Goal: Information Seeking & Learning: Find specific fact

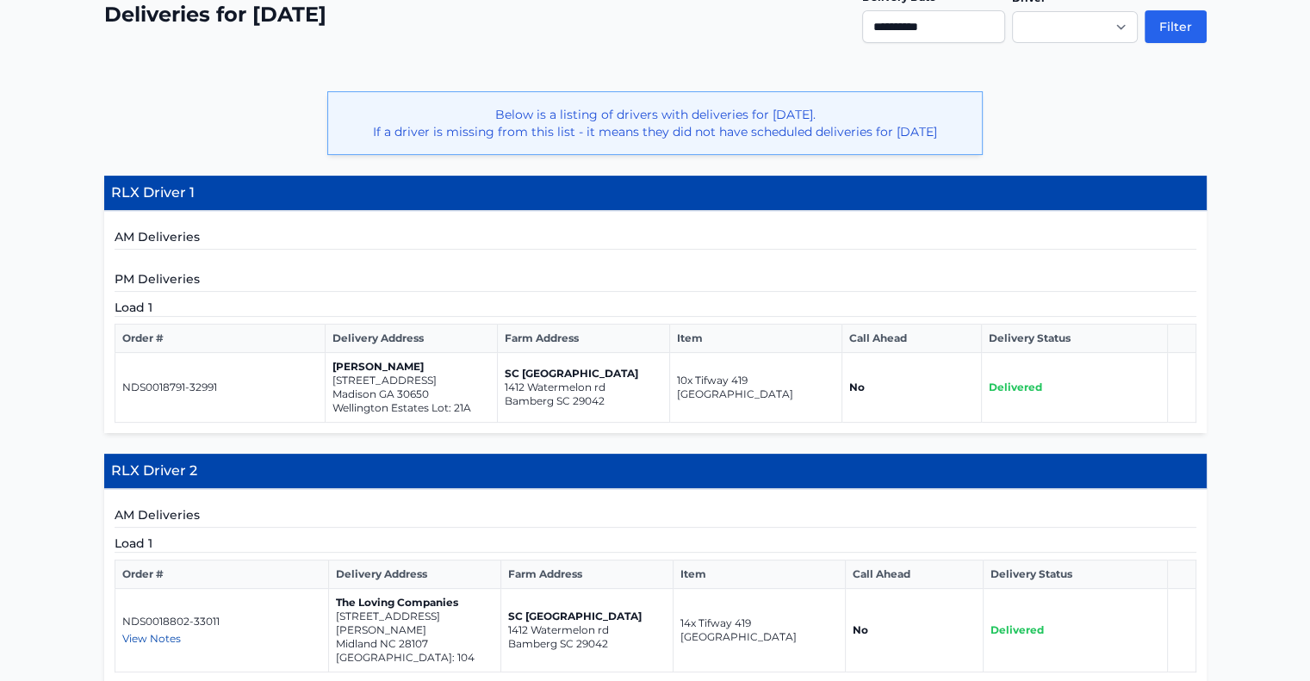
scroll to position [344, 0]
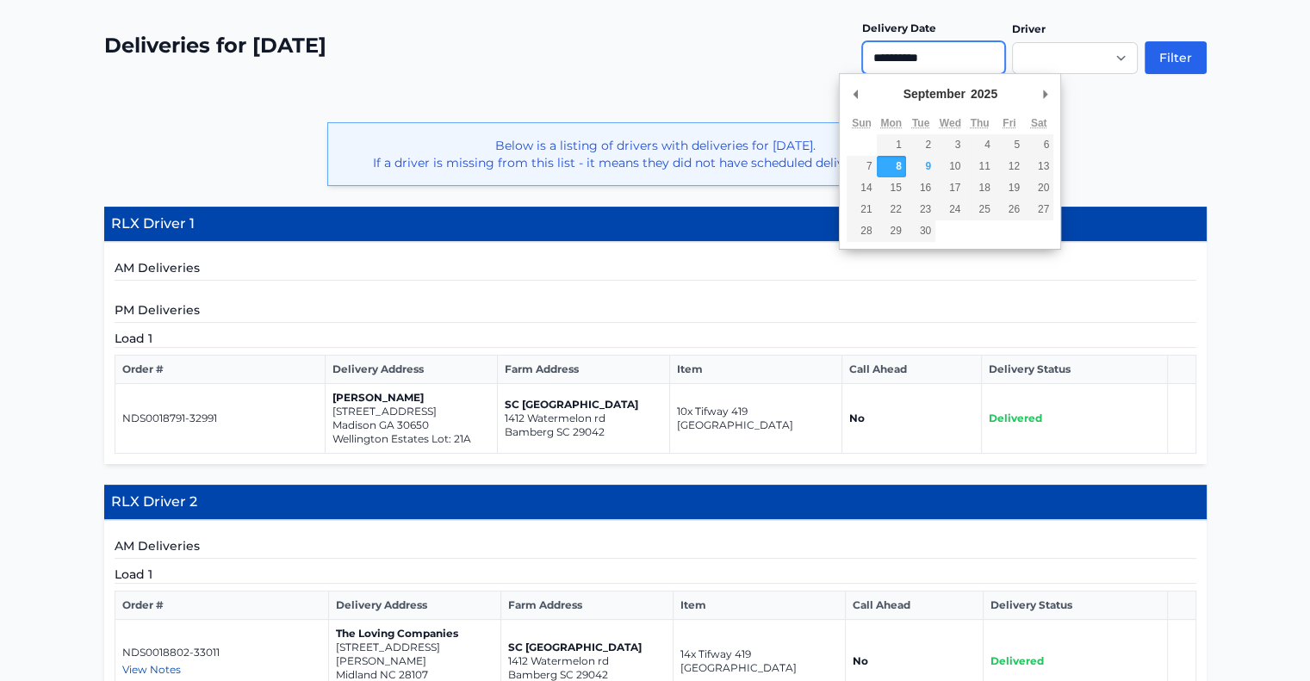
click at [925, 59] on input "**********" at bounding box center [933, 57] width 143 height 33
type input "**********"
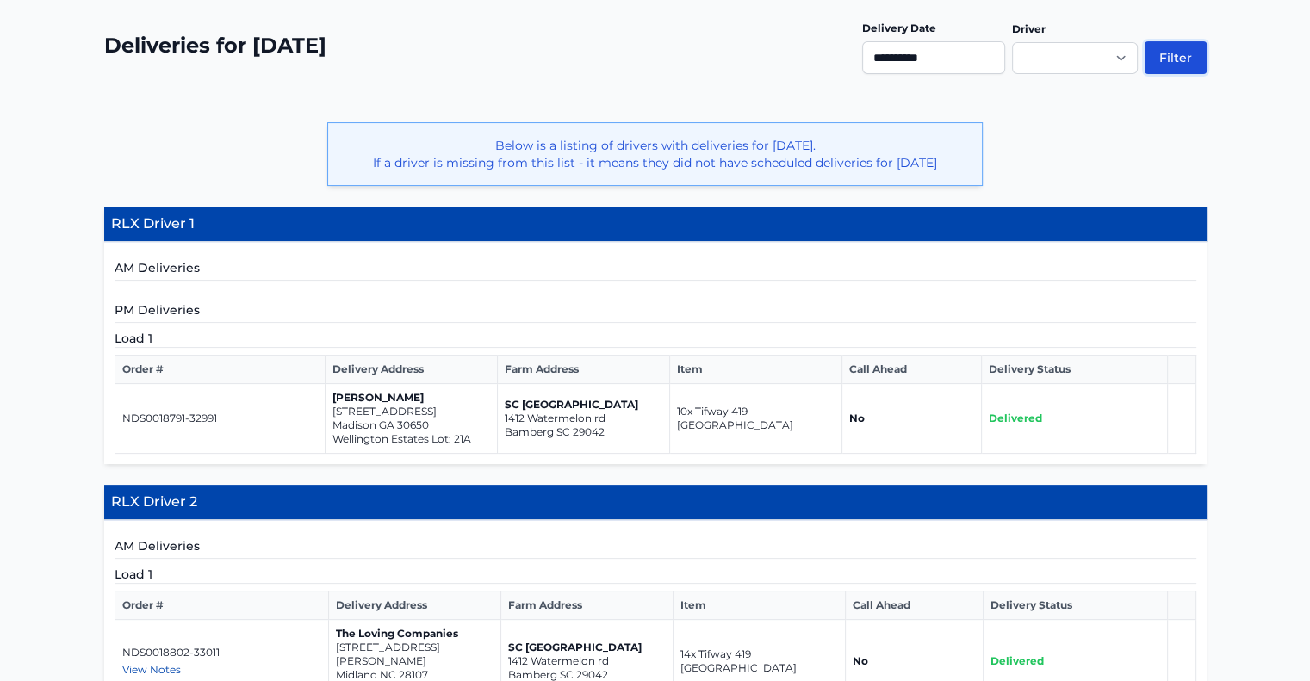
click at [1184, 60] on button "Filter" at bounding box center [1175, 57] width 62 height 33
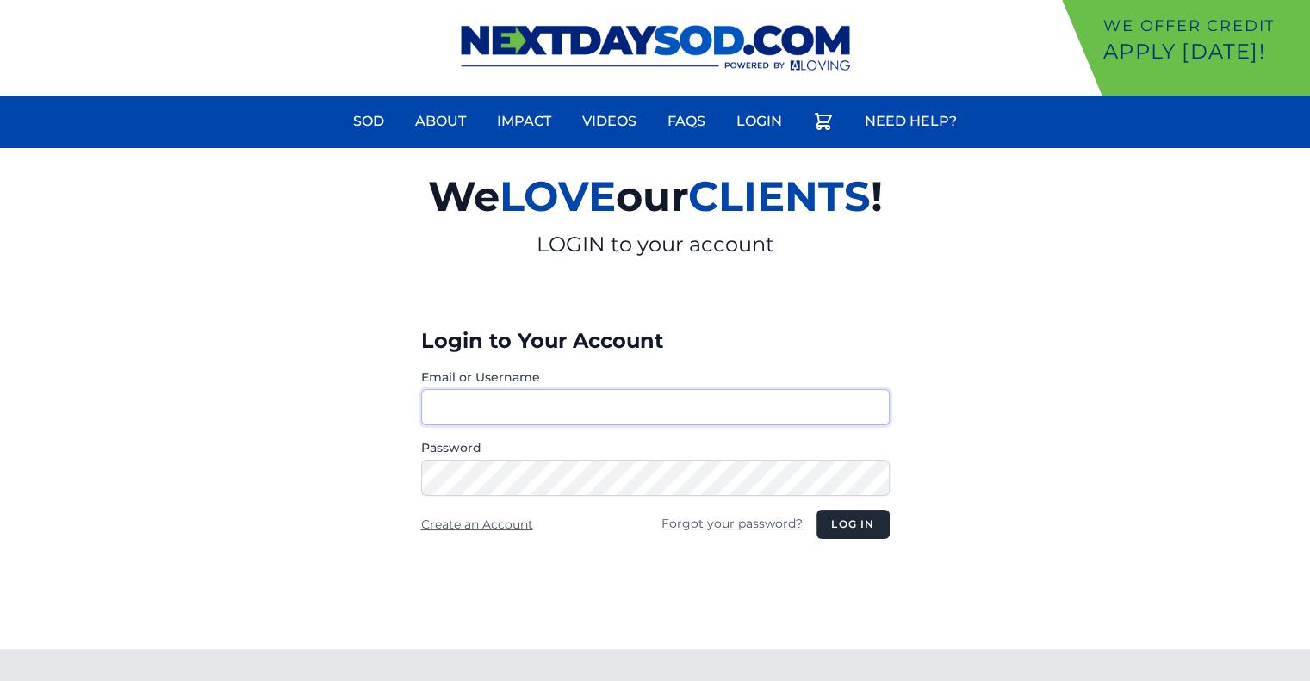
type input "********"
click at [857, 525] on button "Log in" at bounding box center [852, 524] width 72 height 29
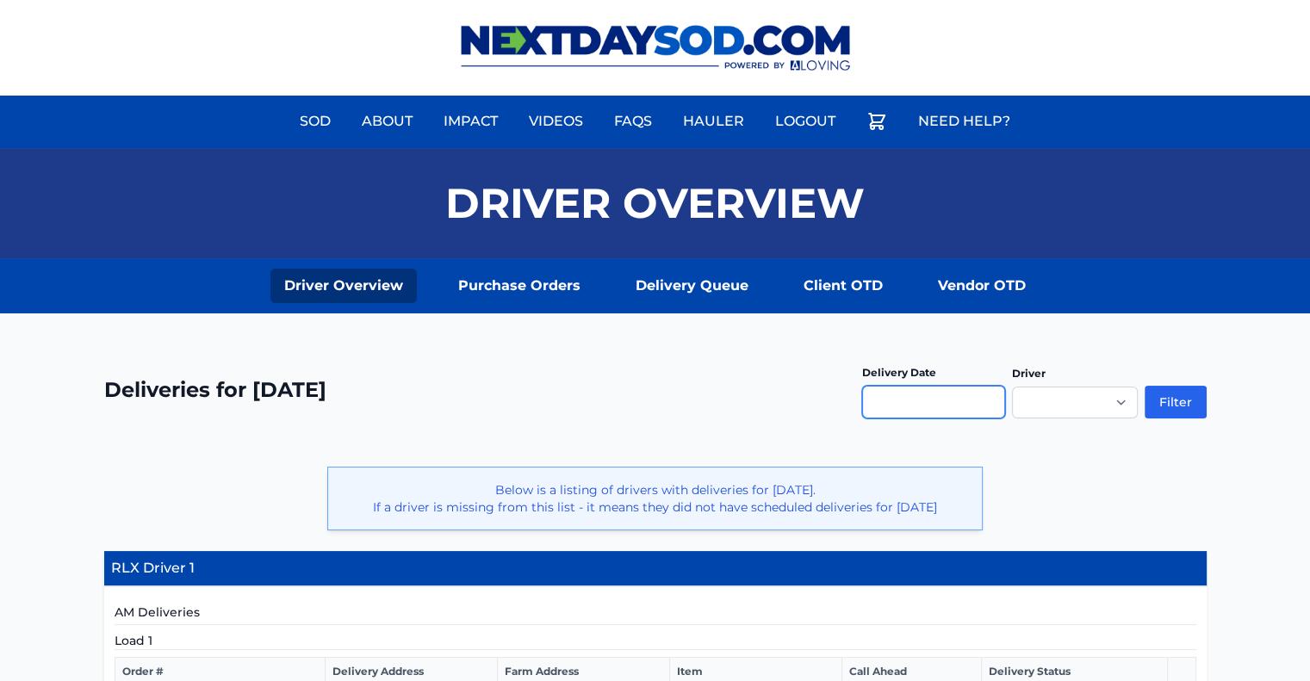
click at [902, 397] on input "text" at bounding box center [933, 402] width 143 height 33
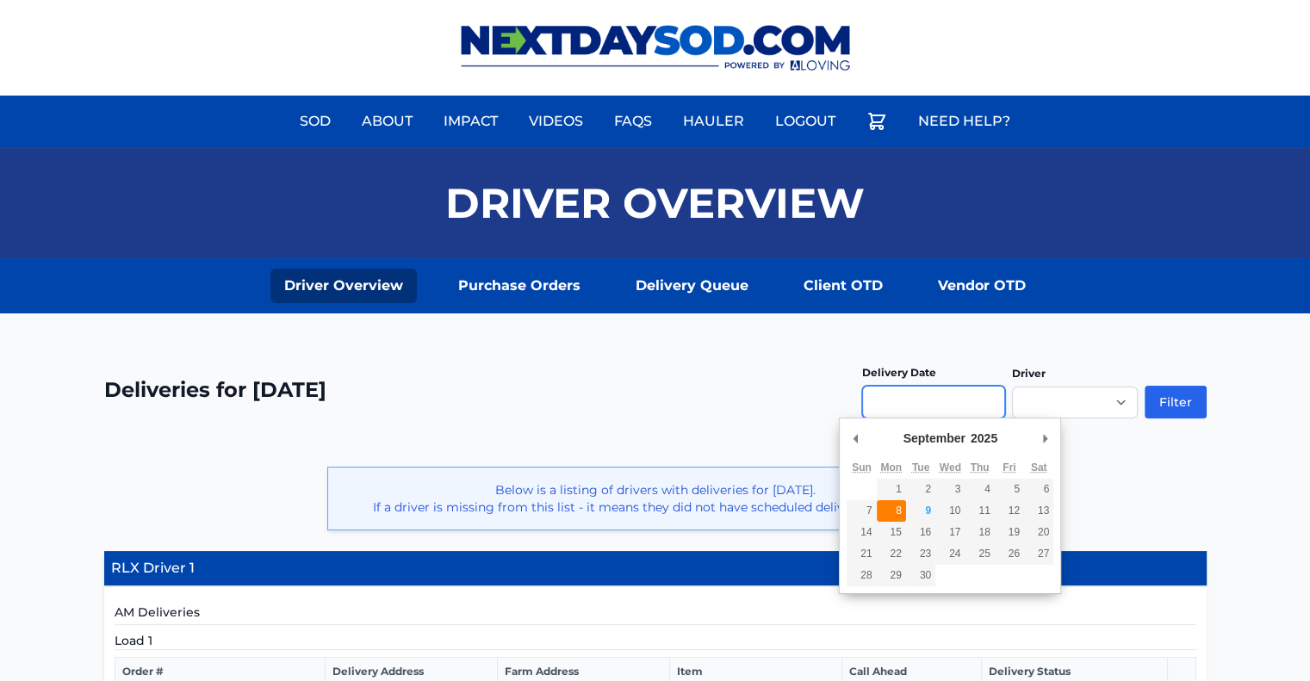
type input "**********"
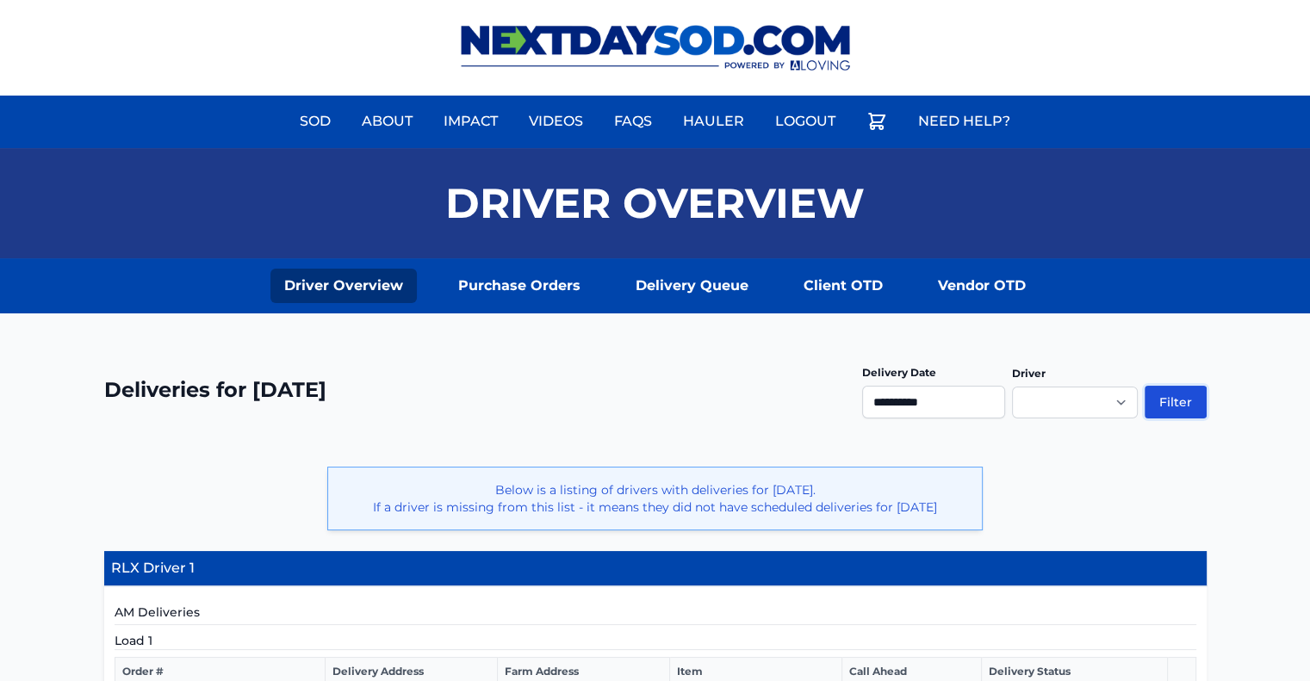
click at [1174, 402] on button "Filter" at bounding box center [1175, 402] width 62 height 33
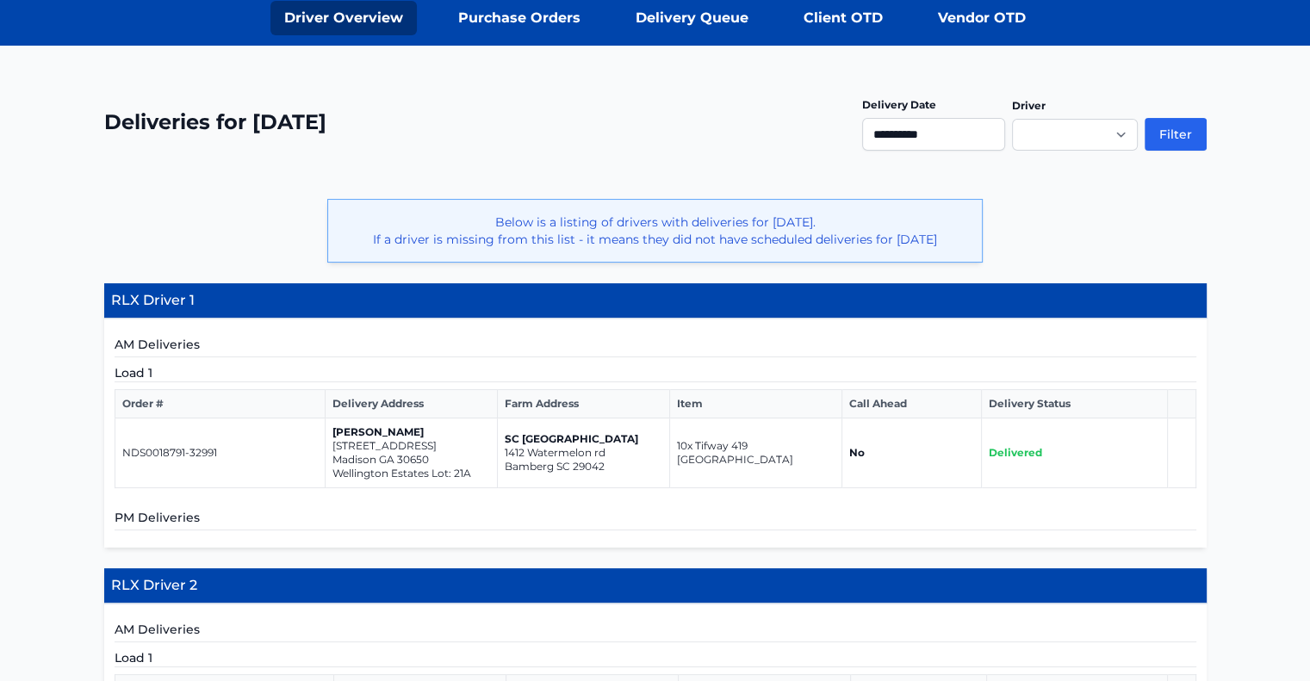
scroll to position [28, 0]
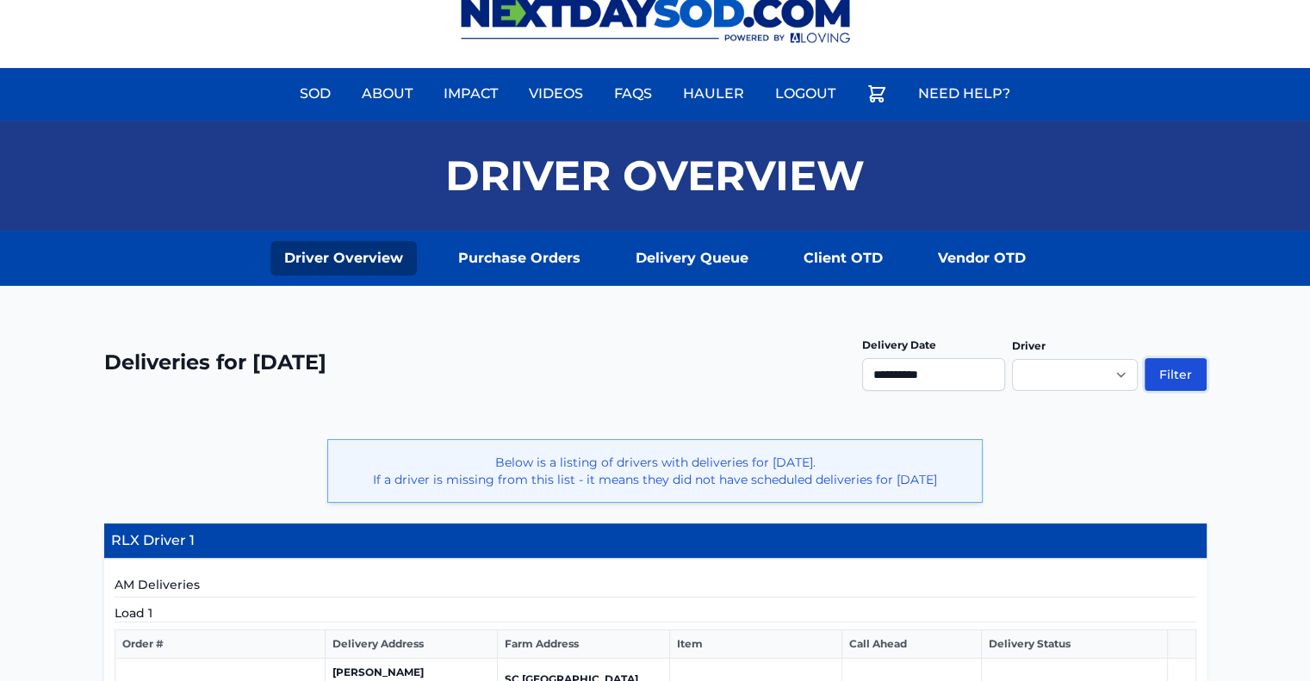
click at [1178, 372] on button "Filter" at bounding box center [1175, 374] width 62 height 33
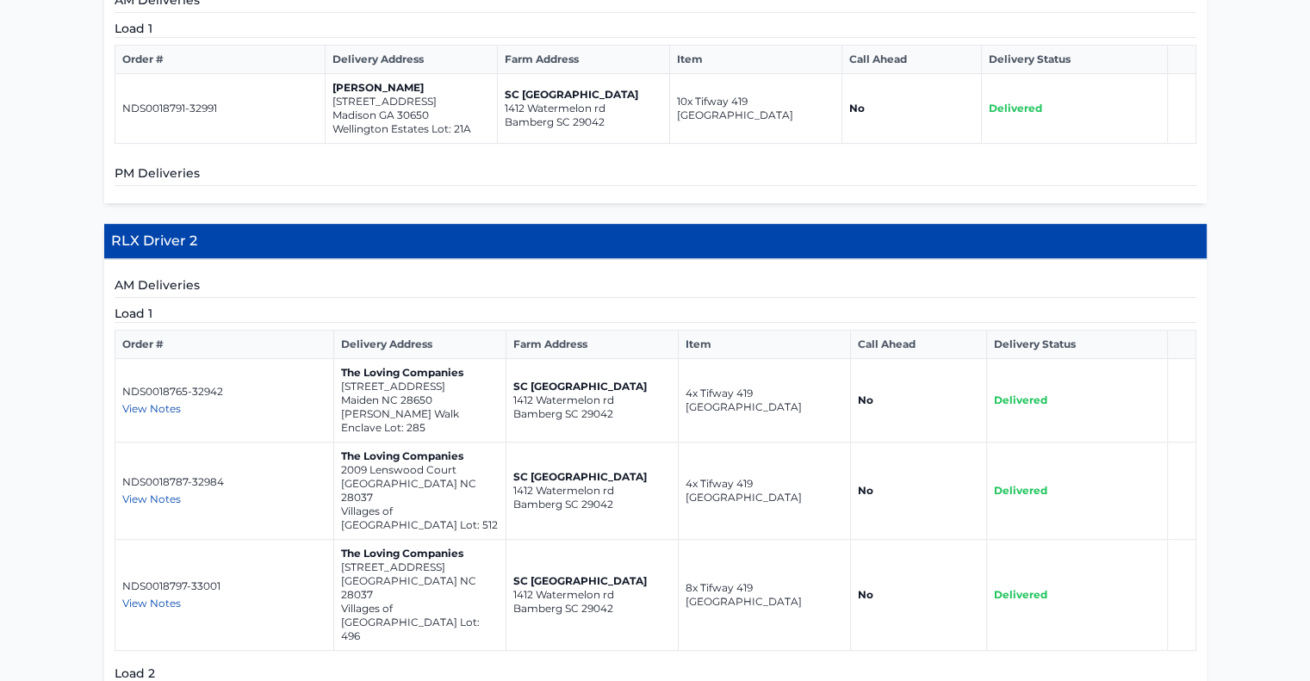
scroll to position [614, 0]
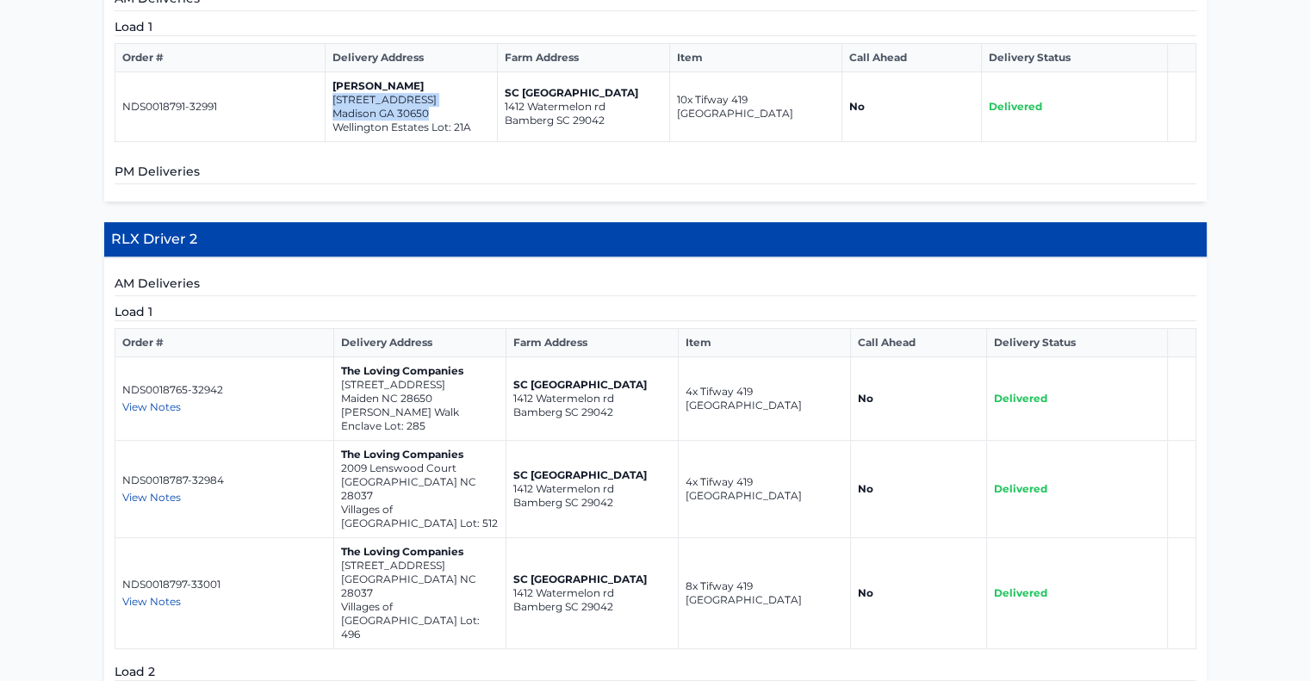
drag, startPoint x: 431, startPoint y: 127, endPoint x: 329, endPoint y: 115, distance: 102.3
click at [329, 115] on td "Meg Jones 1031 Ashley Drive Madison GA 30650 Wellington Estates Lot: 21A" at bounding box center [412, 107] width 172 height 70
copy td "1031 Ashley Drive Madison GA 30650"
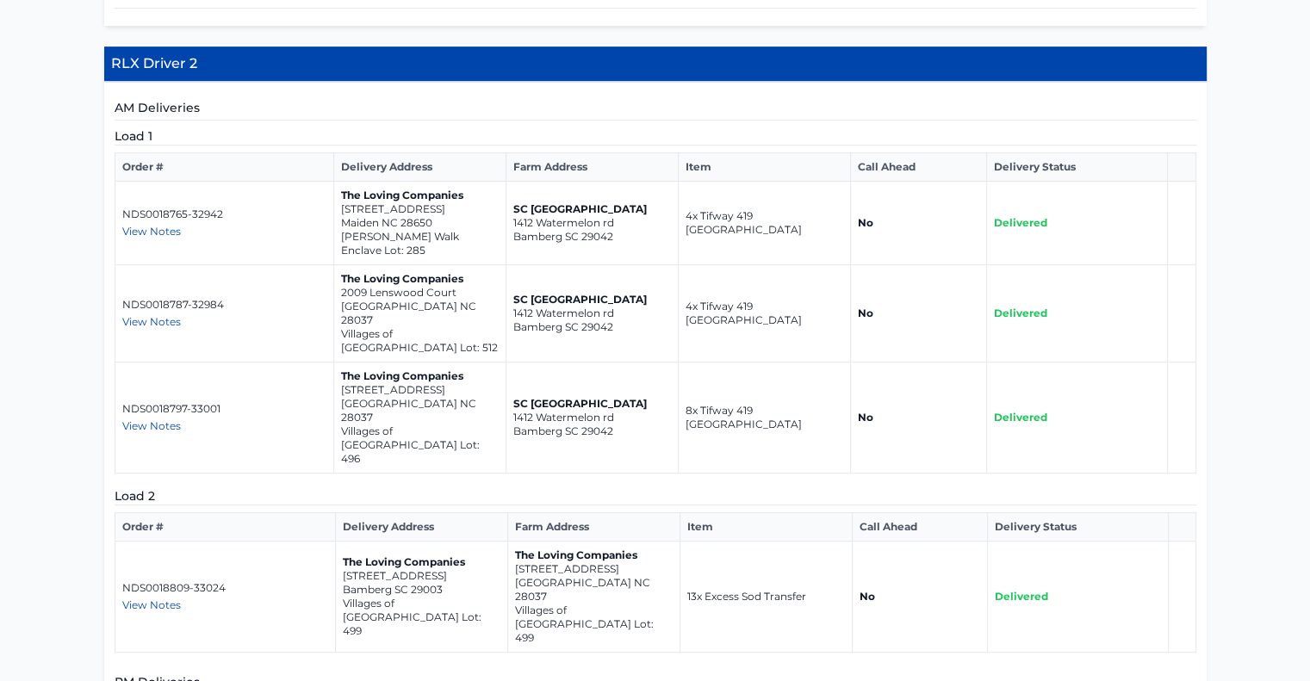
scroll to position [872, 0]
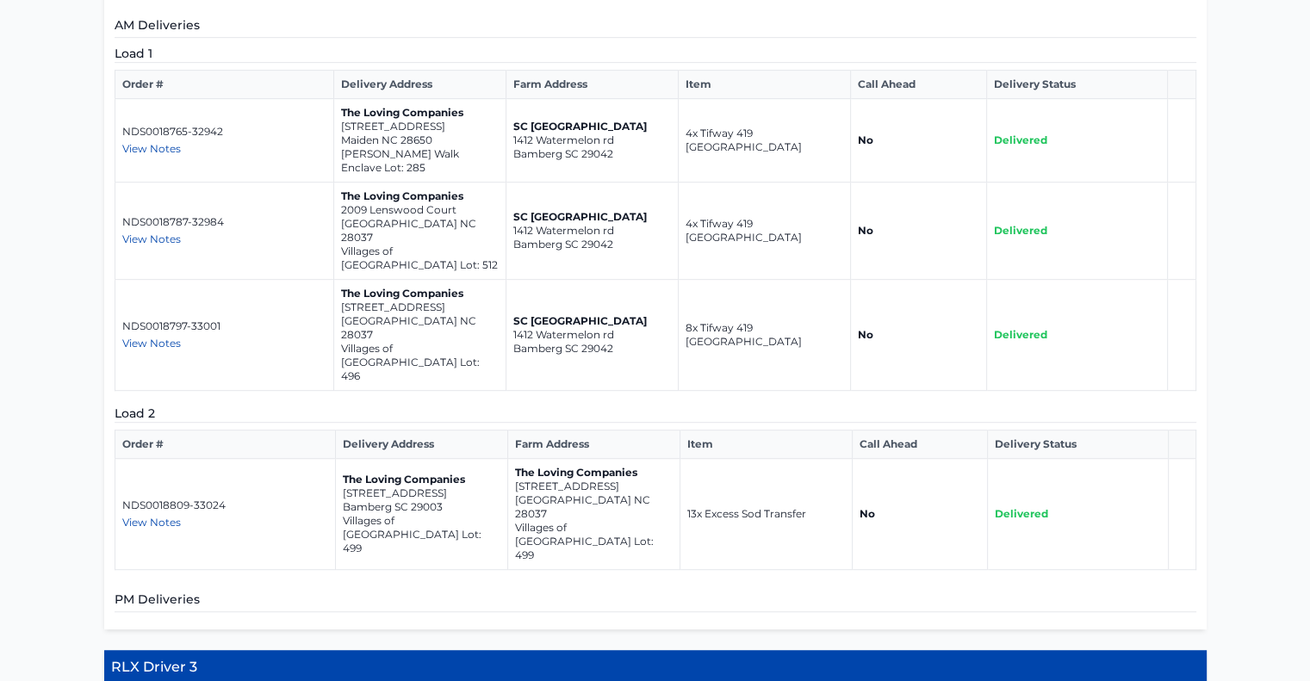
click at [151, 516] on span "View Notes" at bounding box center [151, 522] width 59 height 13
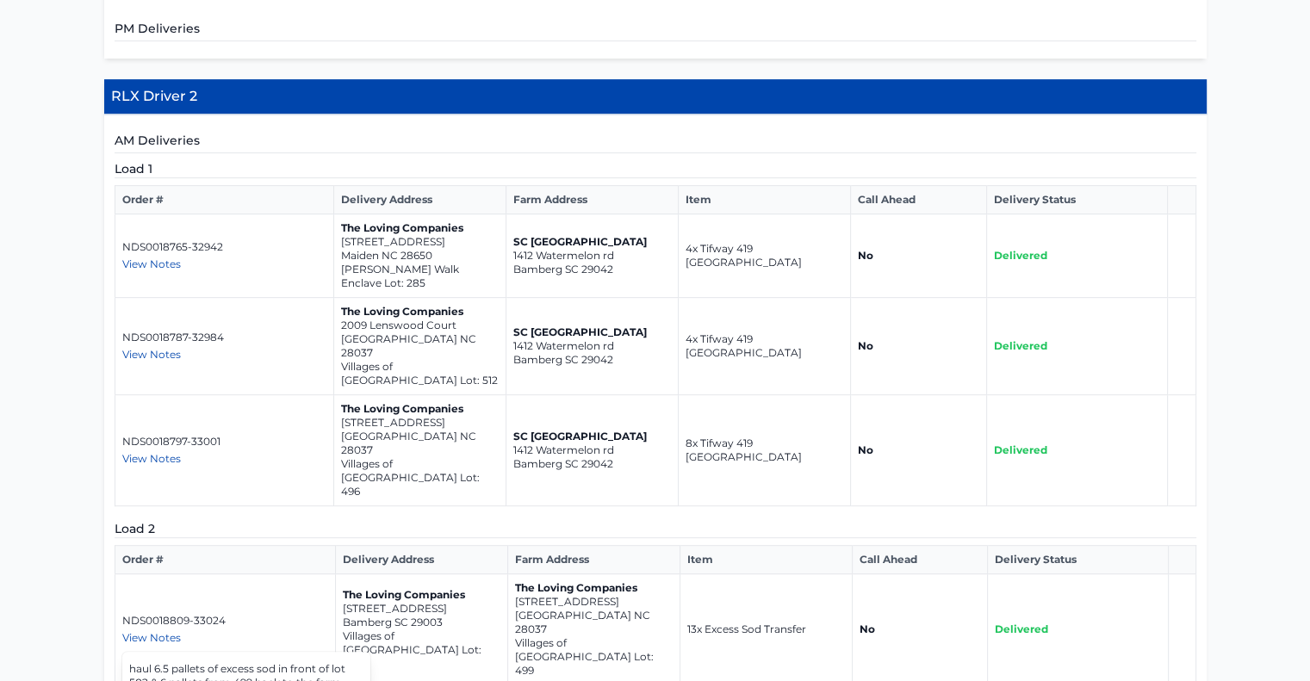
scroll to position [786, 0]
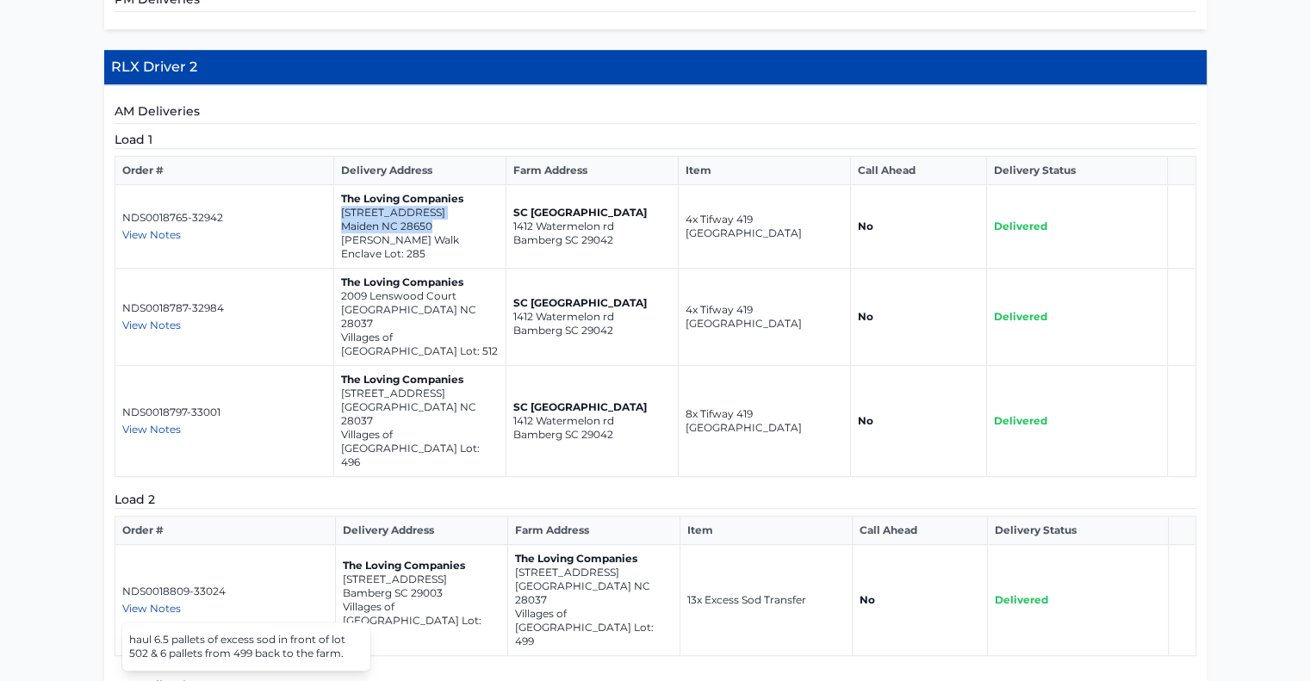
drag, startPoint x: 434, startPoint y: 236, endPoint x: 338, endPoint y: 226, distance: 96.1
click at [338, 226] on td "The Loving Companies 5968 Oak Branch Circle Maiden NC 28650 Shannon Woods Walk …" at bounding box center [419, 227] width 172 height 84
copy td "5968 Oak Branch Circle Maiden NC 28650"
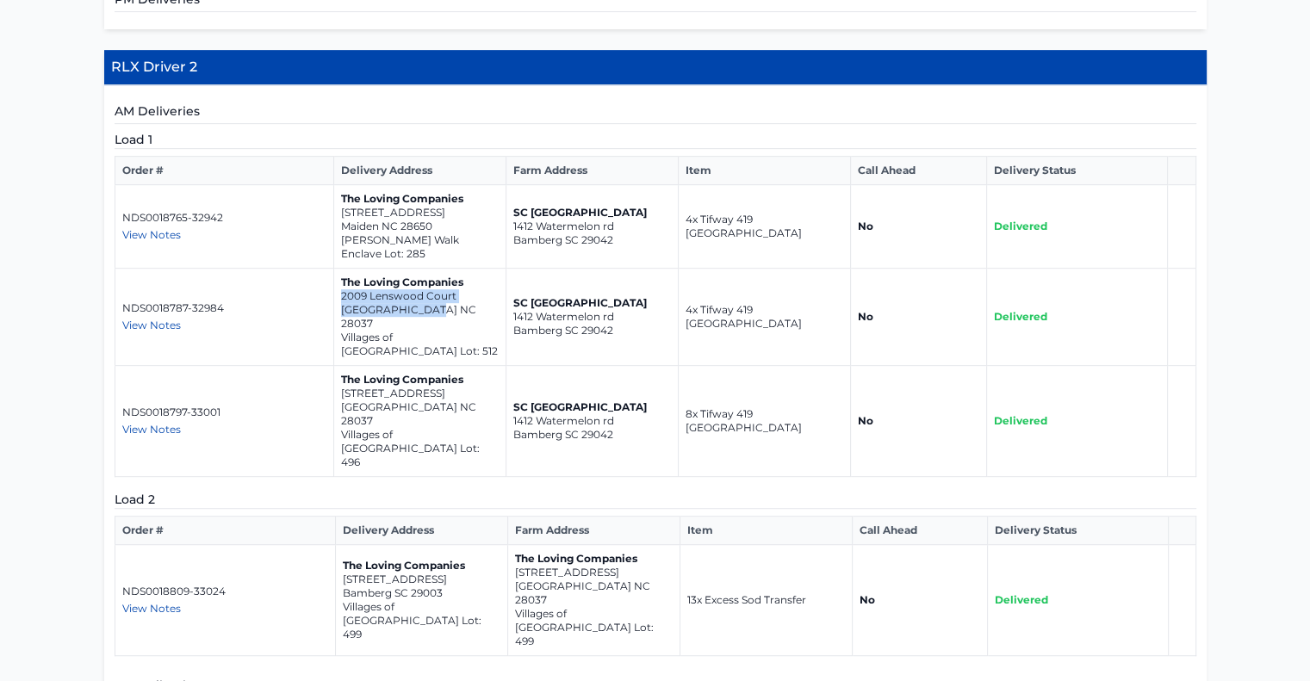
drag, startPoint x: 437, startPoint y: 319, endPoint x: 337, endPoint y: 311, distance: 101.1
click at [337, 311] on td "The Loving Companies 2009 Lenswood Court Denver NC 28037 Villages of Denver Lot…" at bounding box center [419, 317] width 172 height 97
copy td "2009 Lenswood Court Denver NC 28037"
drag, startPoint x: 437, startPoint y: 388, endPoint x: 338, endPoint y: 381, distance: 100.2
click at [338, 381] on td "The Loving Companies 2063 Lenswood Court Denver NC 28037 Villages of Denver Lot…" at bounding box center [419, 421] width 172 height 111
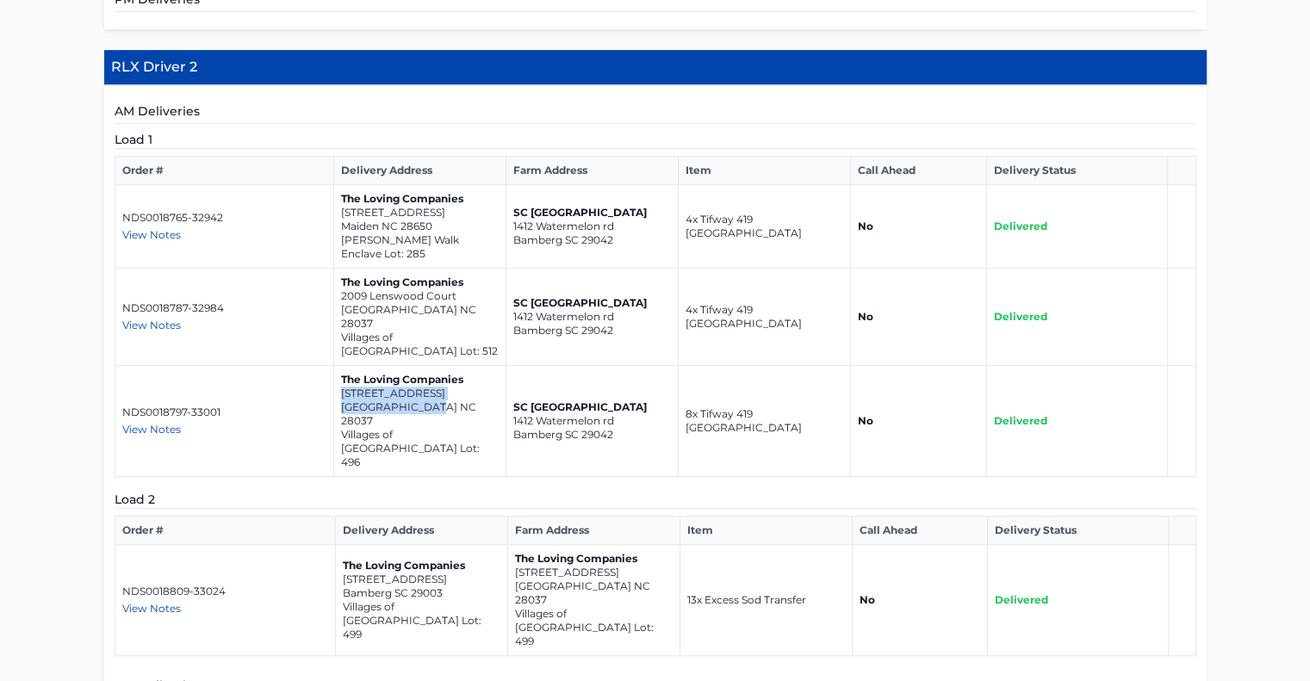
copy td "2063 Lenswood Court Denver NC 28037"
click at [441, 586] on p "Bamberg SC 29003" at bounding box center [422, 593] width 158 height 14
drag, startPoint x: 605, startPoint y: 529, endPoint x: 512, endPoint y: 516, distance: 93.0
click at [512, 545] on td "The Loving Companies 1731 Speartip Lane Denver NC 28037 Villages of Denver Lot:…" at bounding box center [593, 600] width 172 height 111
copy td "1731 Speartip Lane Denver NC 28037"
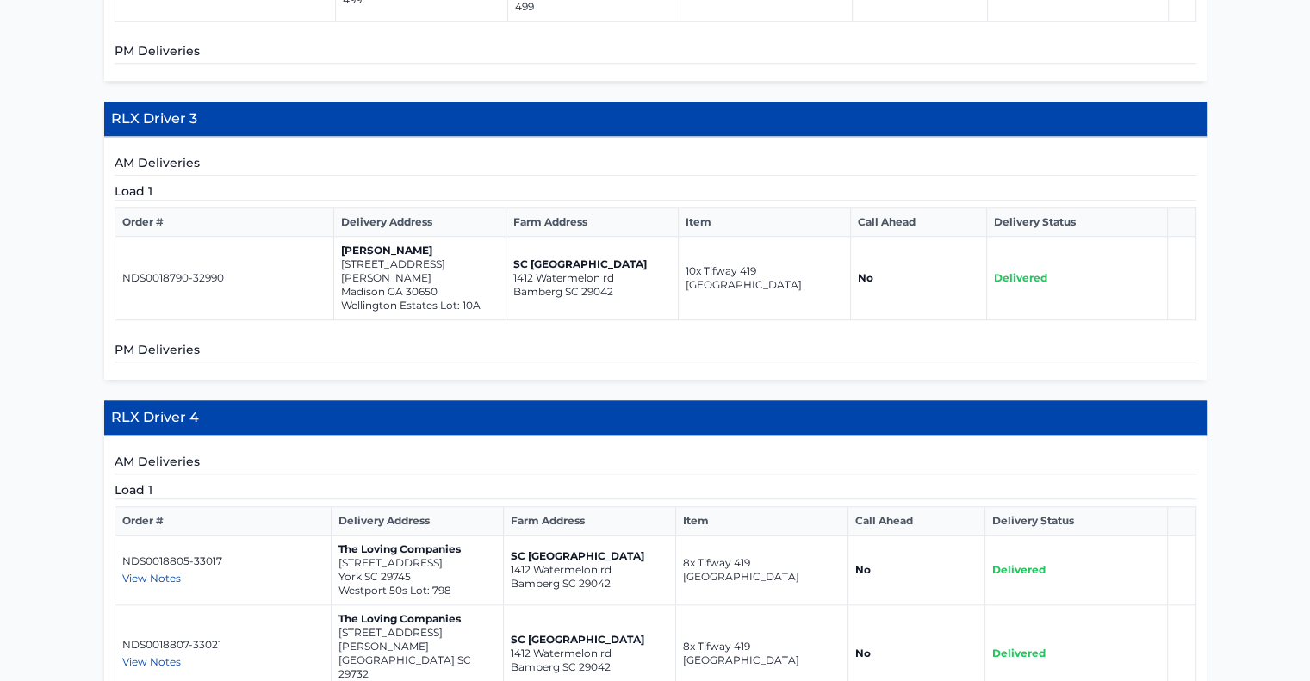
scroll to position [1561, 0]
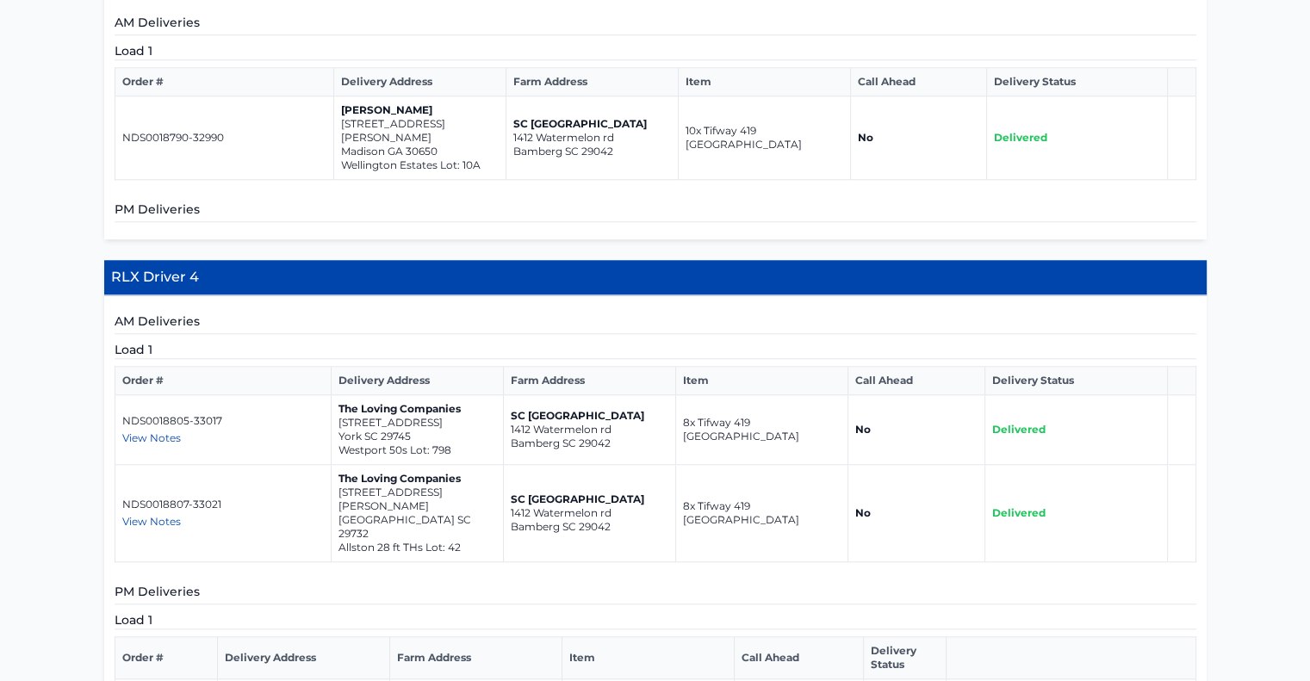
drag, startPoint x: 340, startPoint y: 580, endPoint x: 236, endPoint y: 570, distance: 104.6
copy td "1436 charlotte hwy Lancaster SC 29720"
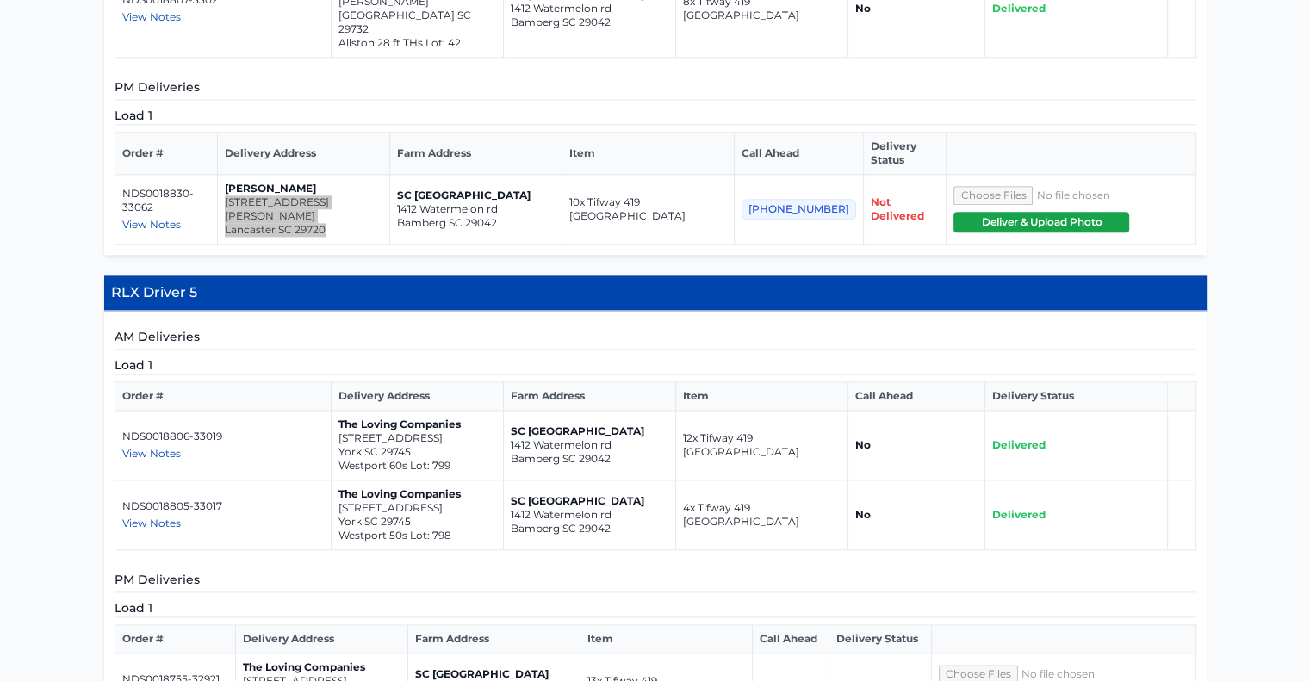
scroll to position [2336, 0]
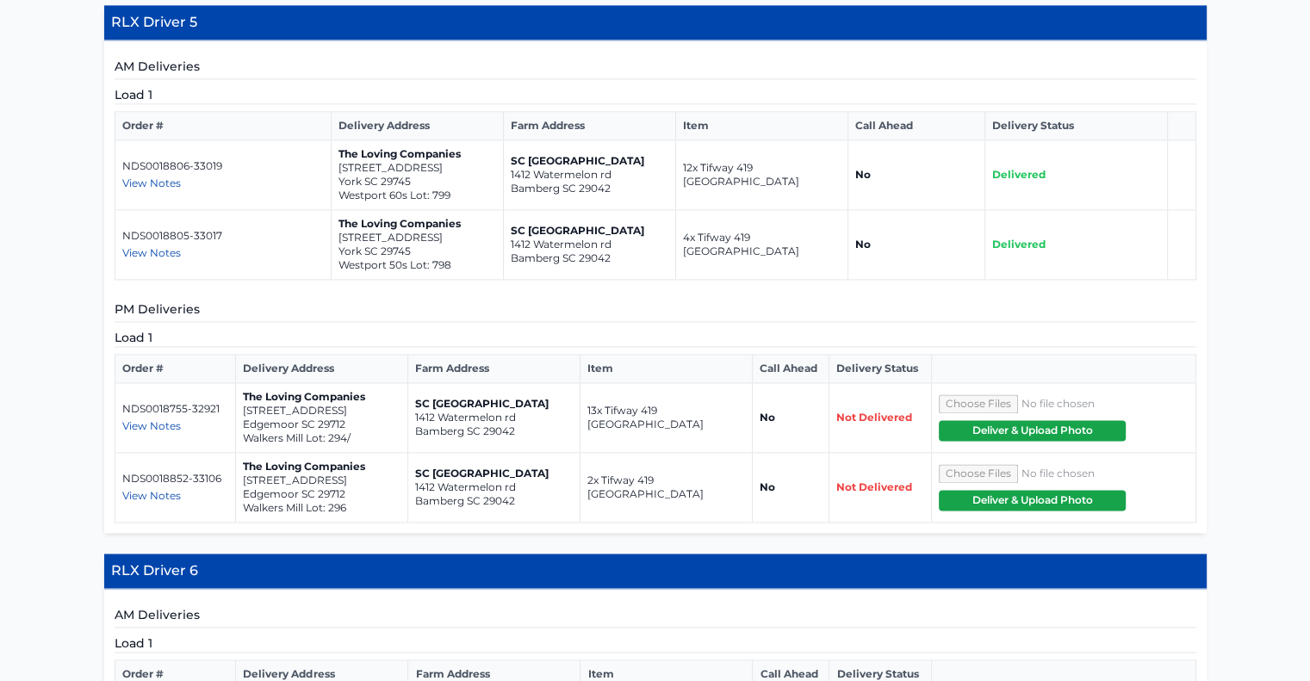
click at [162, 419] on span "View Notes" at bounding box center [151, 425] width 59 height 13
click at [161, 419] on span "View Notes" at bounding box center [151, 425] width 59 height 13
drag, startPoint x: 344, startPoint y: 270, endPoint x: 239, endPoint y: 259, distance: 106.4
click at [239, 383] on td "The Loving Companies 1732 Little York Circle Edgemoor SC 29712 Walkers Mill Lot…" at bounding box center [321, 418] width 172 height 70
copy td "1732 Little York Circle Edgemoor SC 29712"
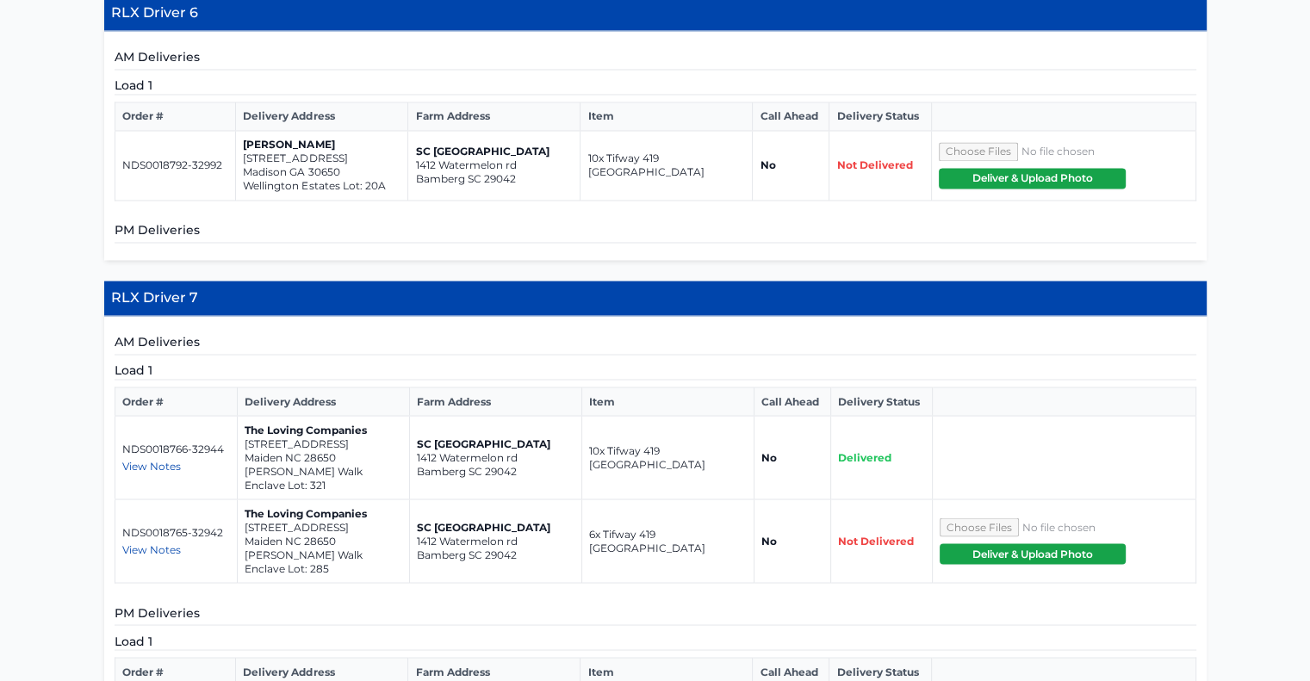
scroll to position [3025, 0]
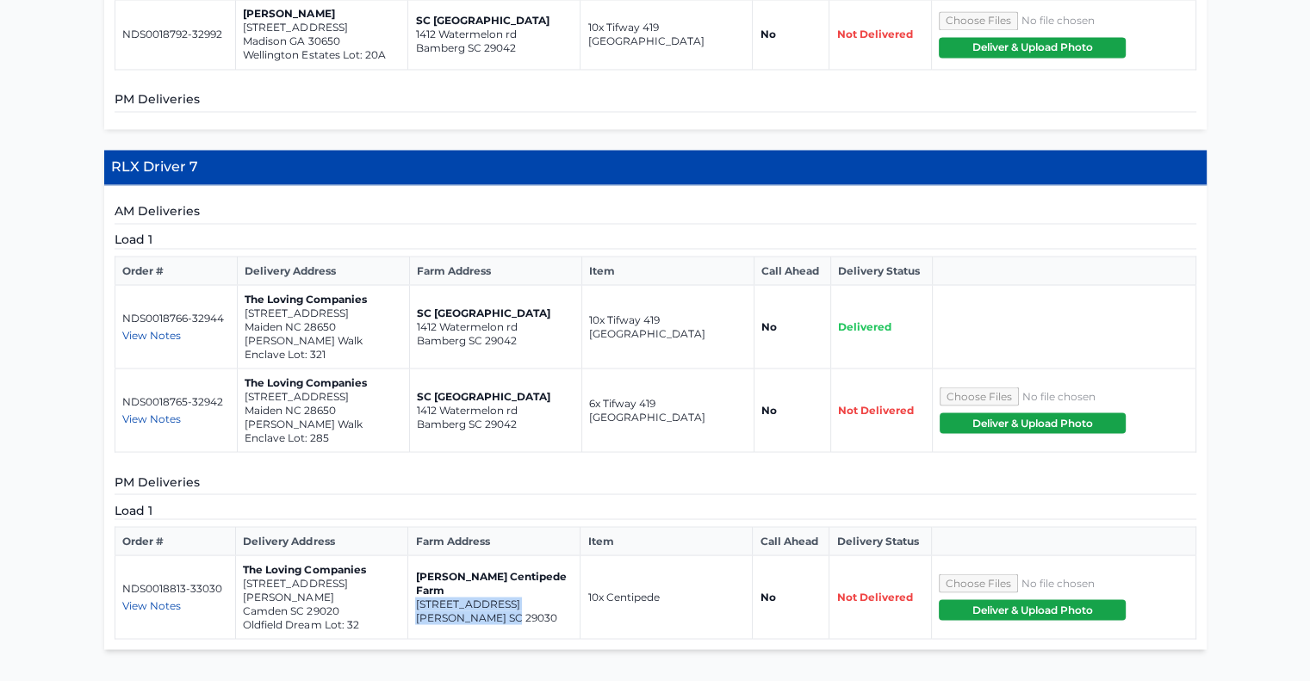
drag, startPoint x: 517, startPoint y: 446, endPoint x: 416, endPoint y: 430, distance: 102.1
click at [416, 555] on td "Bozard Centipede Farm 975 Wild Hearts Rd Cameron SC 29030" at bounding box center [494, 597] width 172 height 84
copy td "975 Wild Hearts Rd Cameron SC 29030"
drag, startPoint x: 341, startPoint y: 253, endPoint x: 243, endPoint y: 239, distance: 99.3
click at [243, 369] on td "The Loving Companies 5968 Oak Branch Circle Maiden NC 28650 Shannon Woods Walk …" at bounding box center [324, 411] width 172 height 84
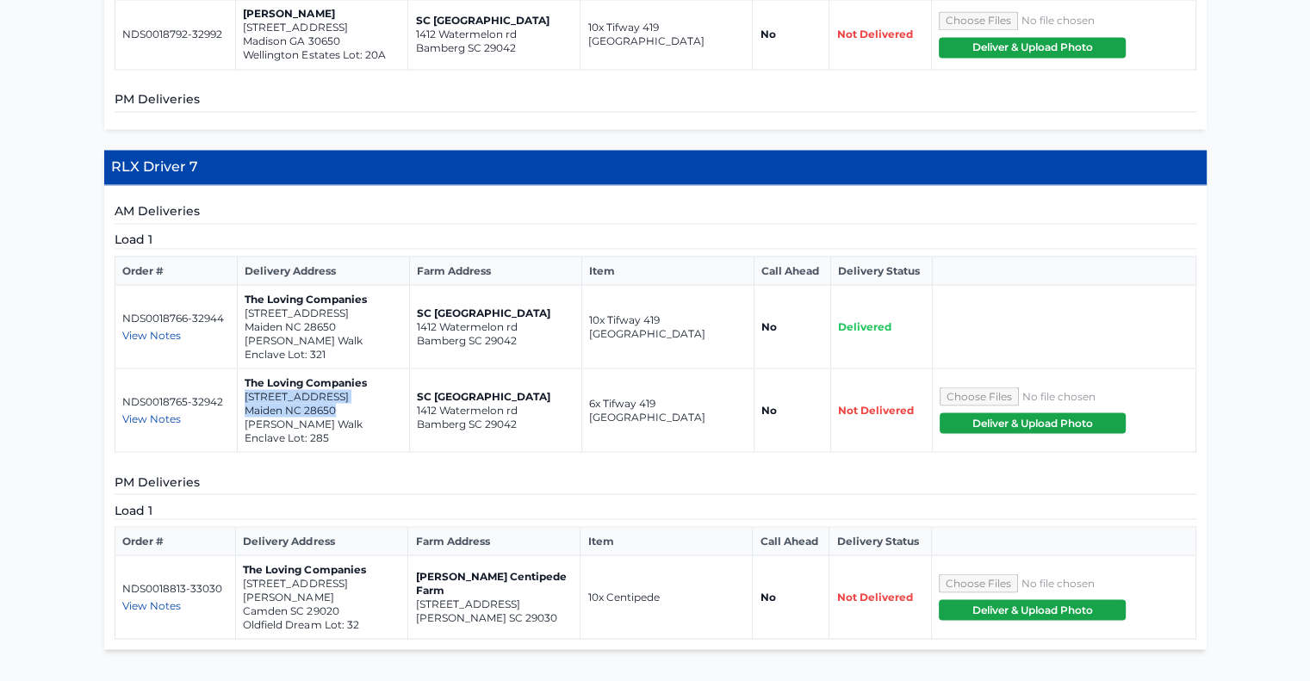
copy td "5968 Oak Branch Circle Maiden NC 28650"
drag, startPoint x: 340, startPoint y: 437, endPoint x: 241, endPoint y: 425, distance: 99.7
click at [241, 555] on td "The Loving Companies 2032 Rexford Court Camden SC 29020 Oldfield Dream Lot: 32" at bounding box center [322, 597] width 172 height 84
copy td "2032 Rexford Court Camden SC 29020"
drag, startPoint x: 342, startPoint y: 251, endPoint x: 242, endPoint y: 244, distance: 100.2
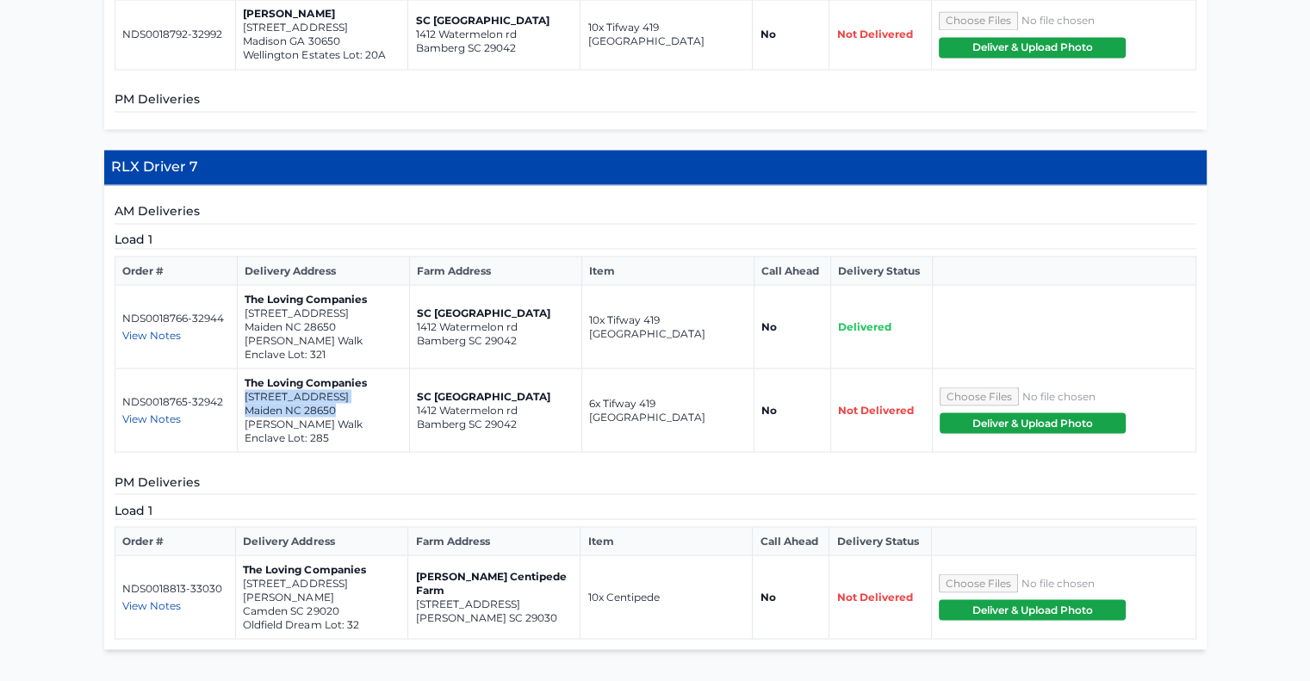
click at [242, 369] on td "The Loving Companies 5968 Oak Branch Circle Maiden NC 28650 Shannon Woods Walk …" at bounding box center [324, 411] width 172 height 84
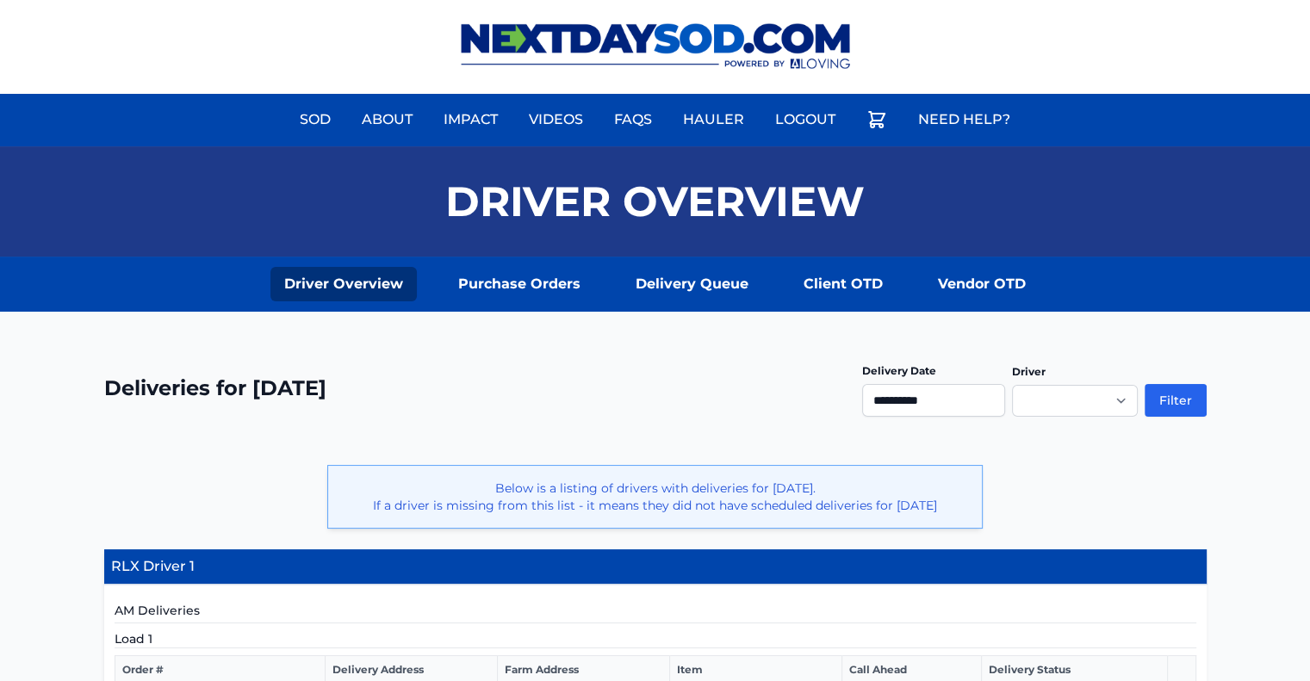
scroll to position [0, 0]
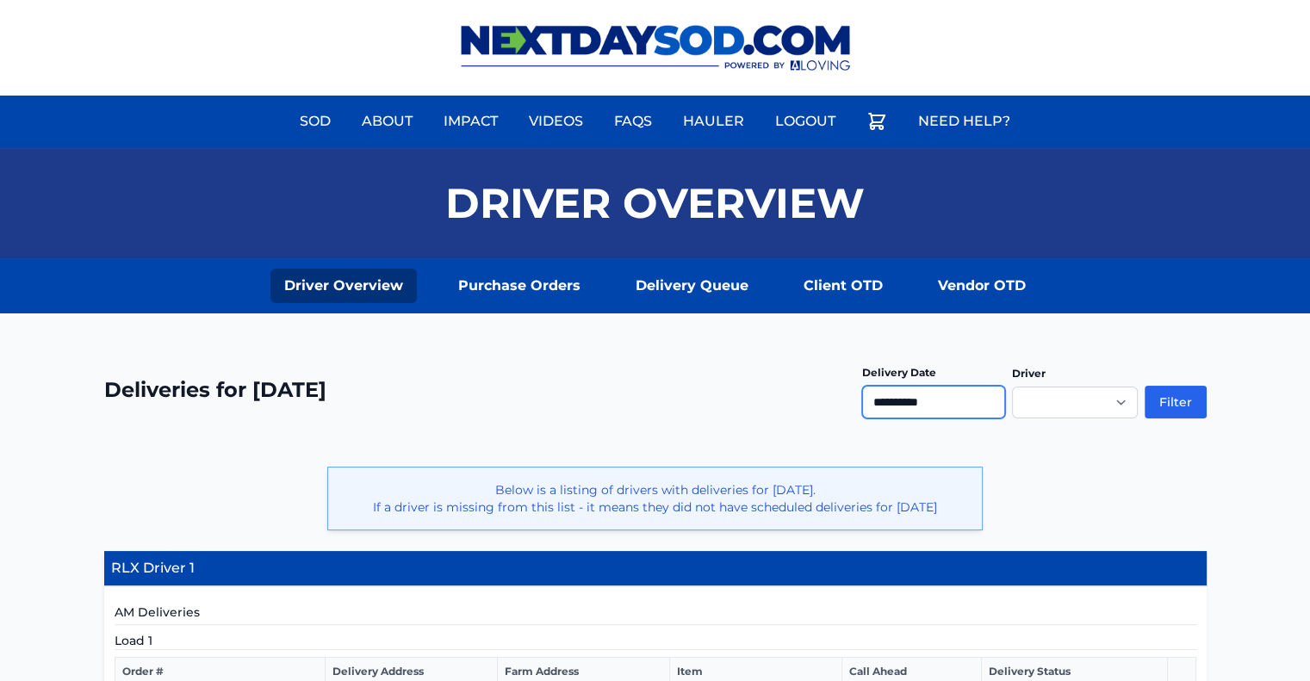
click at [933, 395] on input "**********" at bounding box center [933, 402] width 143 height 33
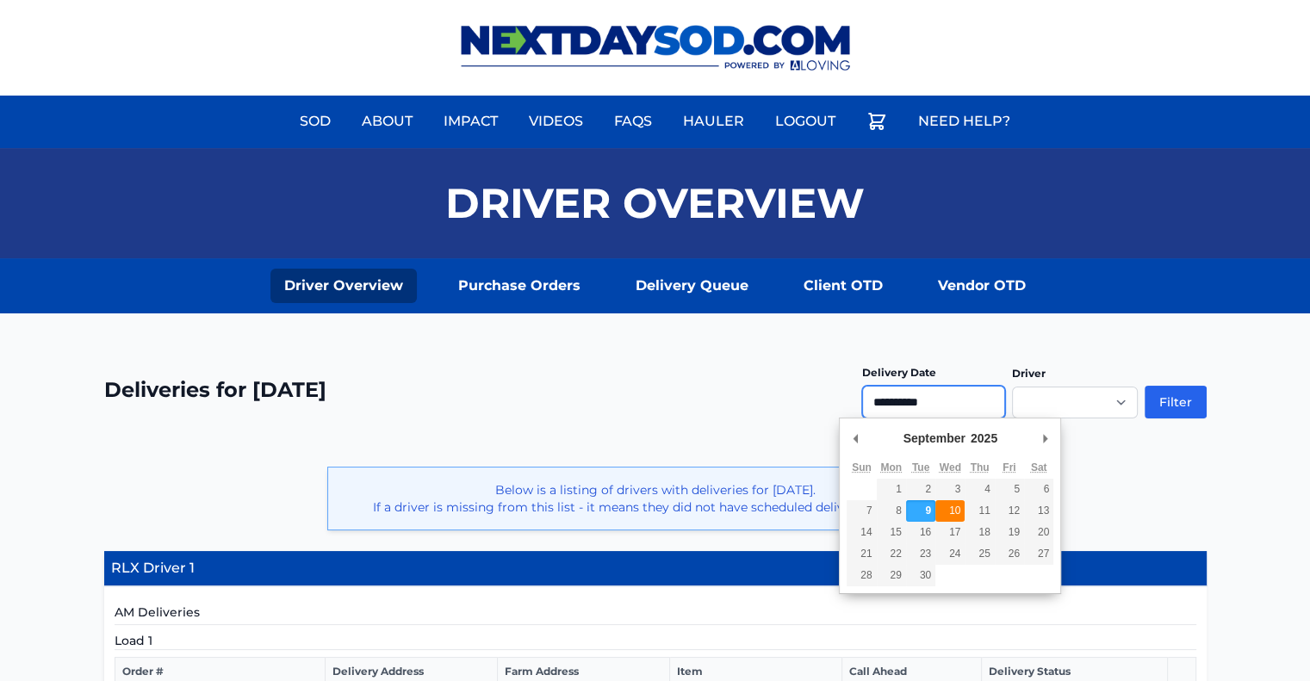
type input "**********"
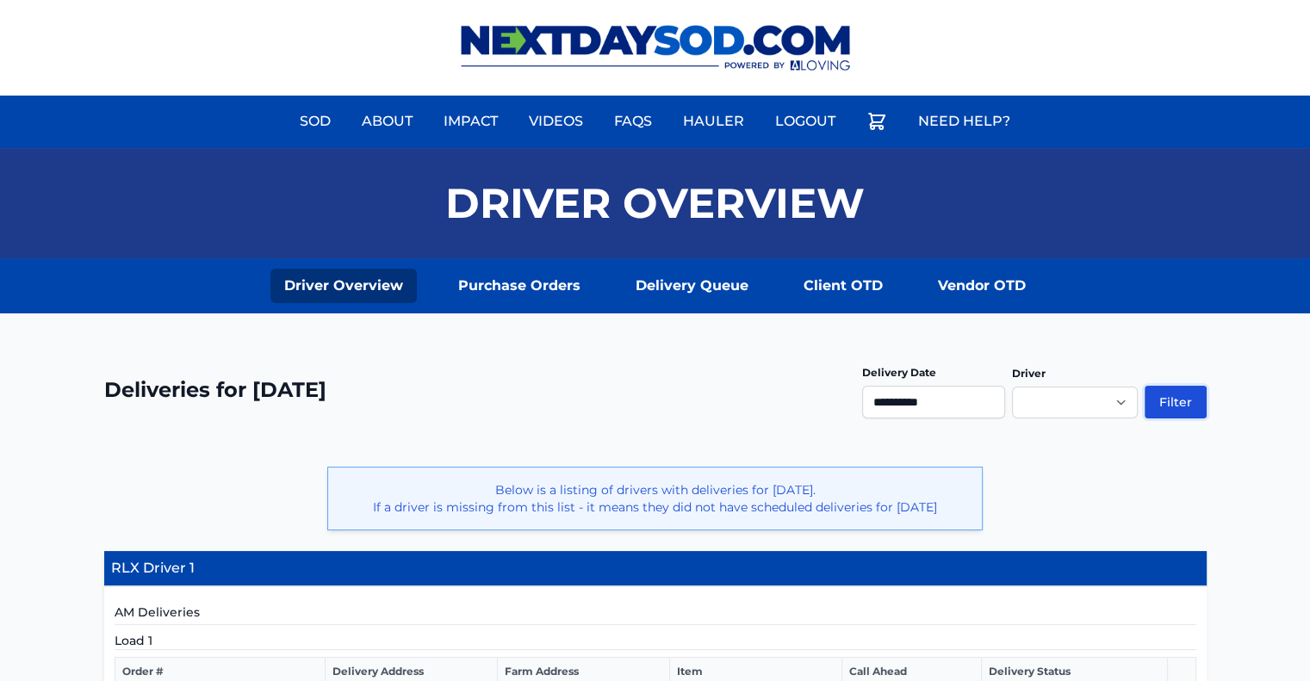
click at [1177, 399] on button "Filter" at bounding box center [1175, 402] width 62 height 33
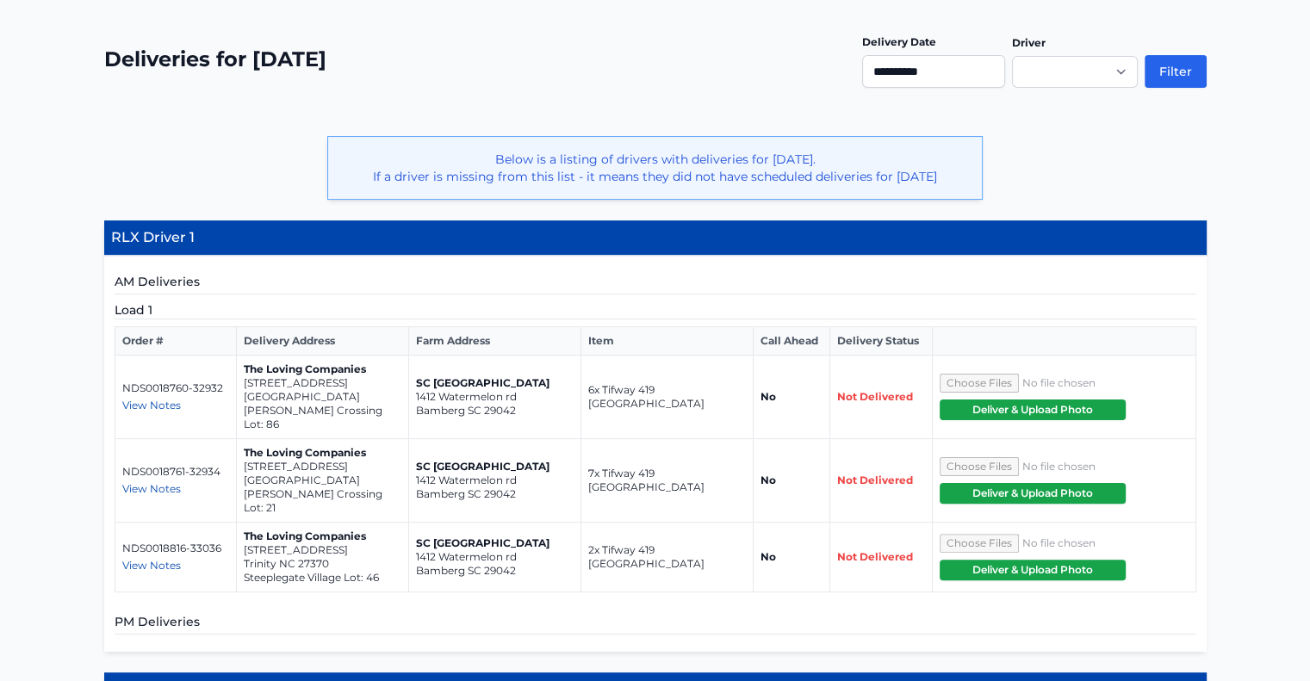
scroll to position [172, 0]
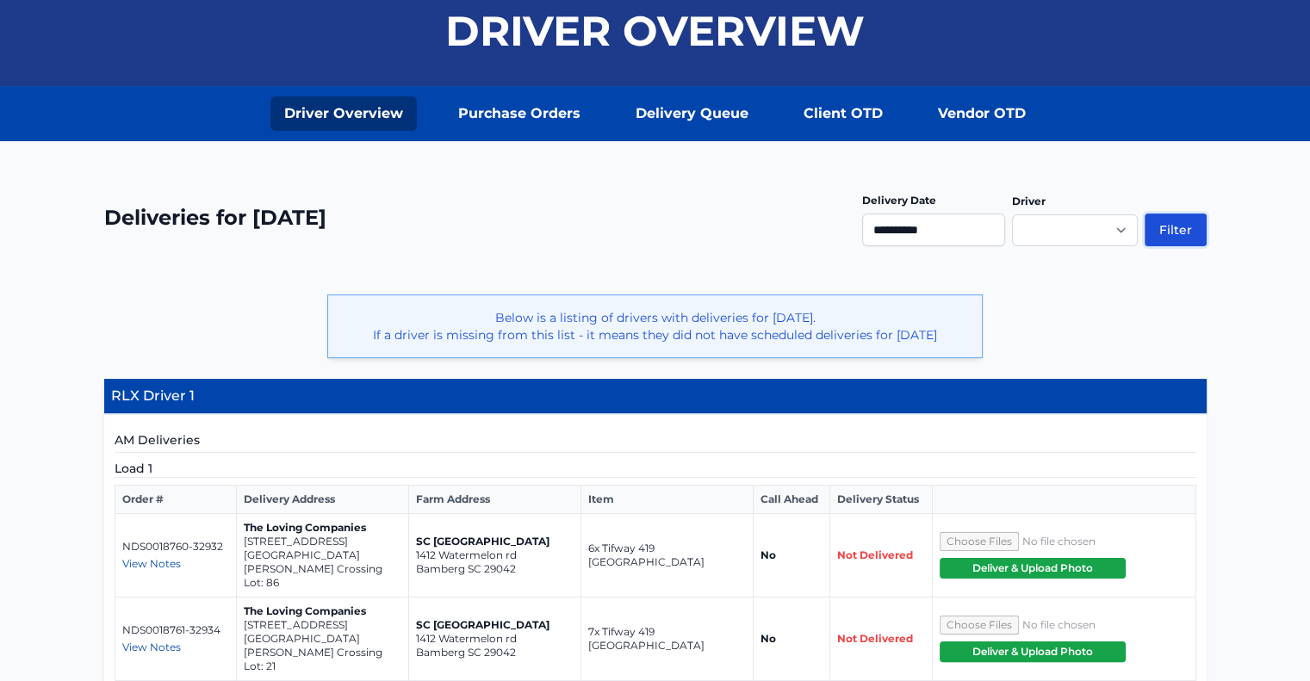
click at [1165, 229] on button "Filter" at bounding box center [1175, 230] width 62 height 33
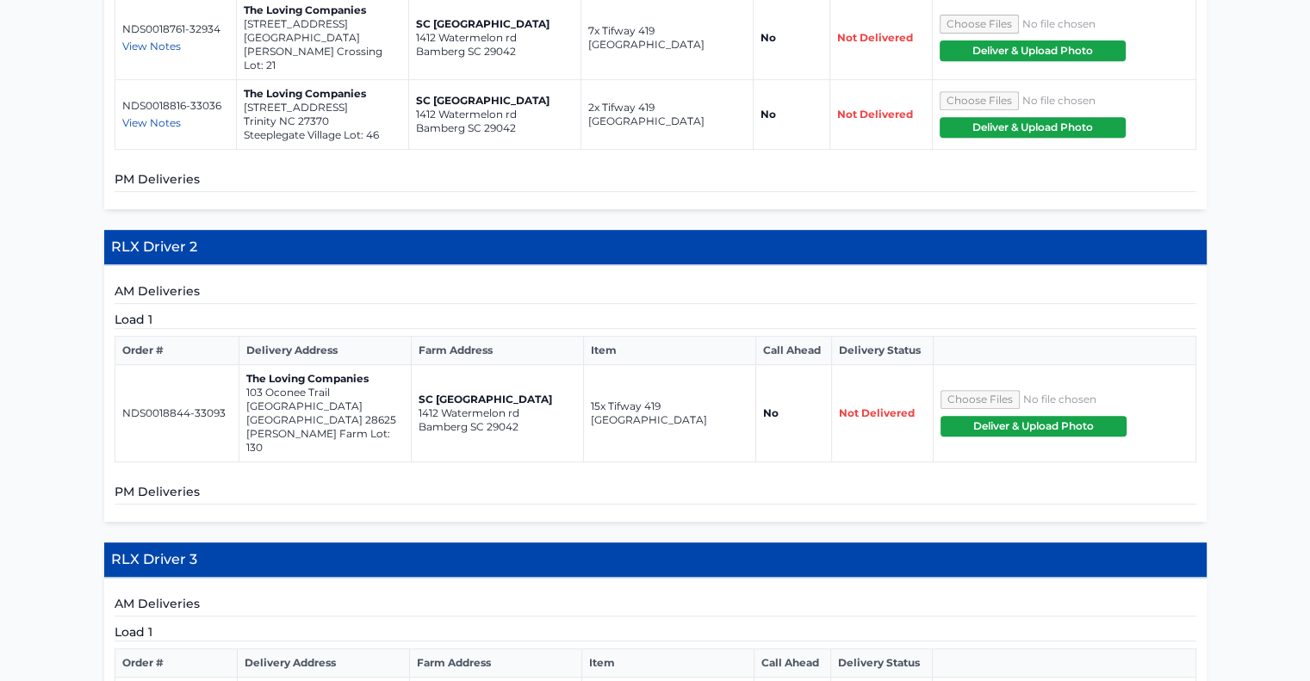
scroll to position [775, 0]
